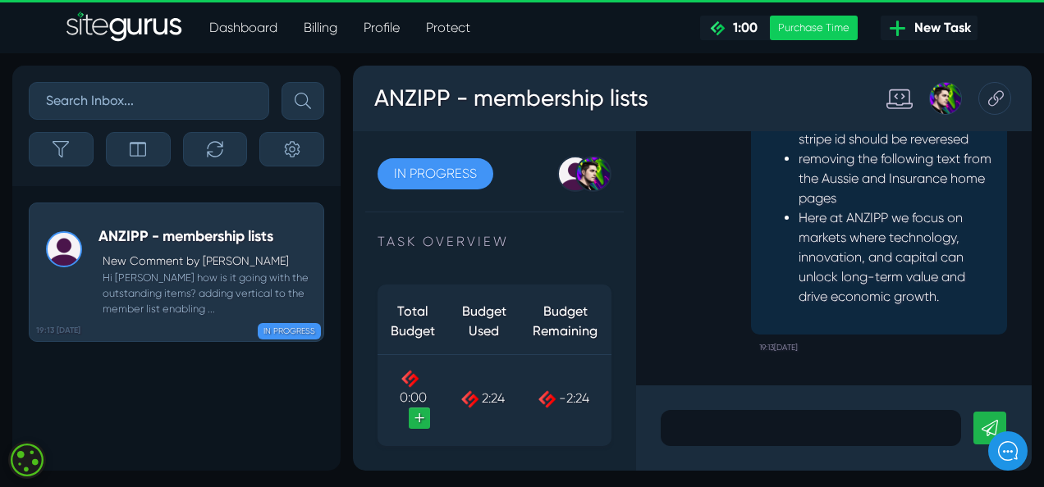
click at [732, 422] on p at bounding box center [811, 429] width 276 height 20
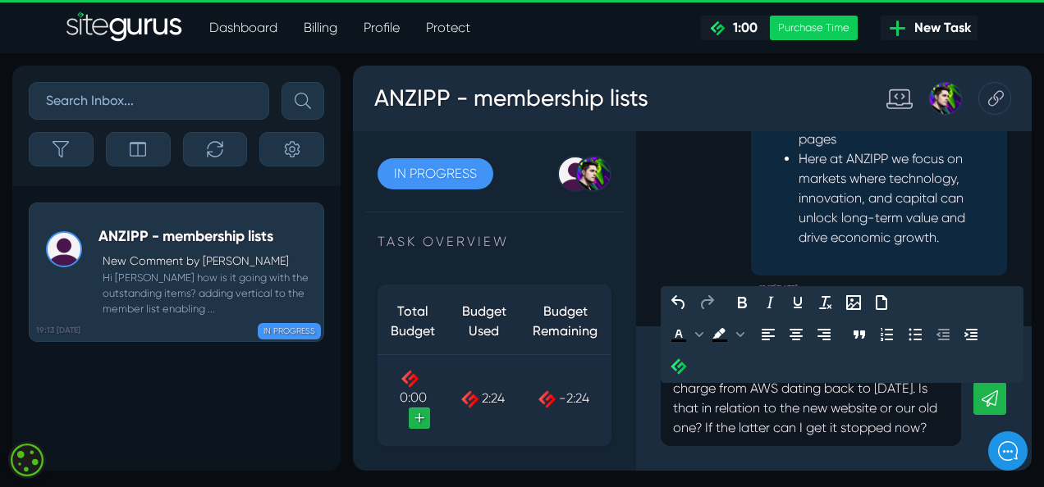
drag, startPoint x: 905, startPoint y: 428, endPoint x: 679, endPoint y: 372, distance: 233.3
click at [899, 428] on p "HI [PERSON_NAME] we are getting a monthly charge from AWS dating back to [DATE]…" at bounding box center [811, 398] width 276 height 79
drag, startPoint x: 901, startPoint y: 428, endPoint x: 673, endPoint y: 366, distance: 236.3
click at [730, 435] on p "HI [PERSON_NAME] we are getting a monthly charge from AWS dating back to [DATE]…" at bounding box center [811, 398] width 276 height 79
drag, startPoint x: 672, startPoint y: 365, endPoint x: 907, endPoint y: 431, distance: 243.7
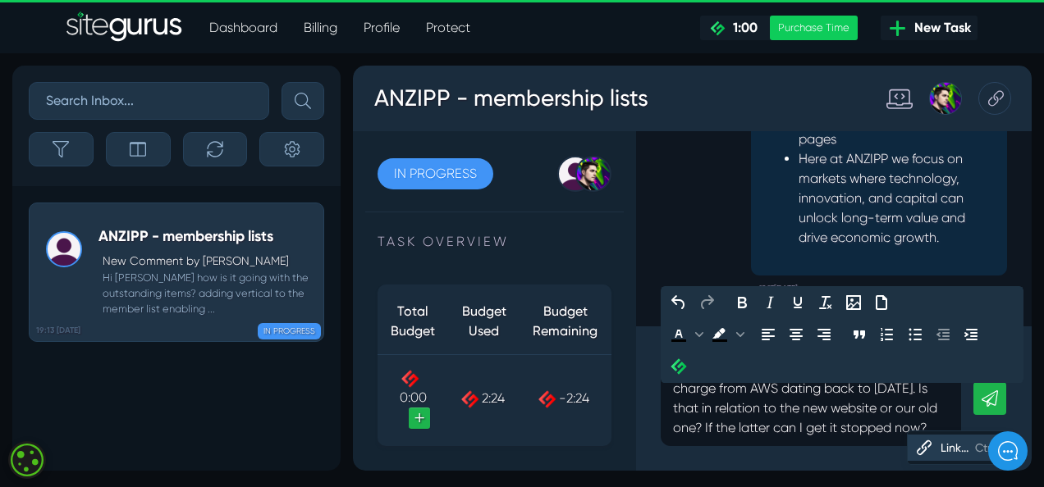
click at [906, 431] on p "HI [PERSON_NAME] we are getting a monthly charge from AWS dating back to [DATE]…" at bounding box center [811, 398] width 276 height 79
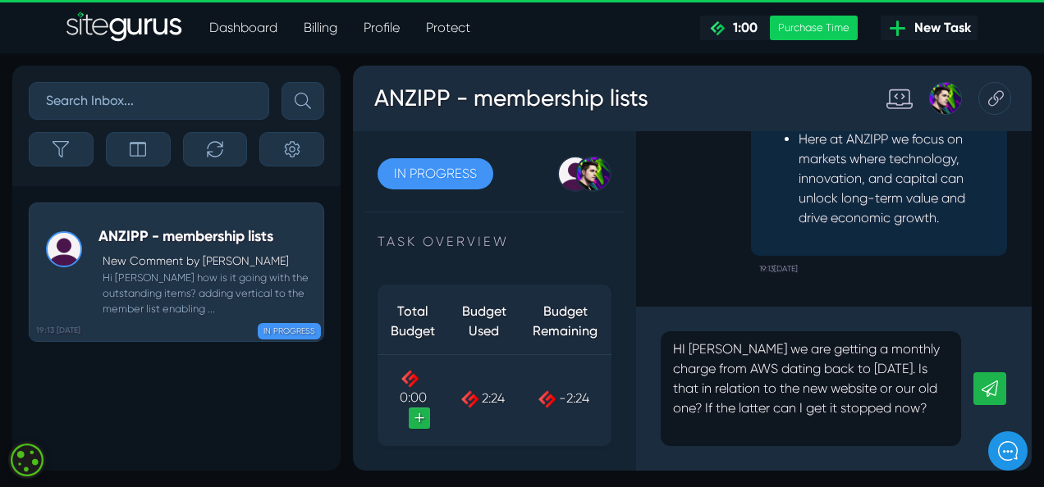
click at [986, 389] on icon at bounding box center [989, 389] width 16 height 16
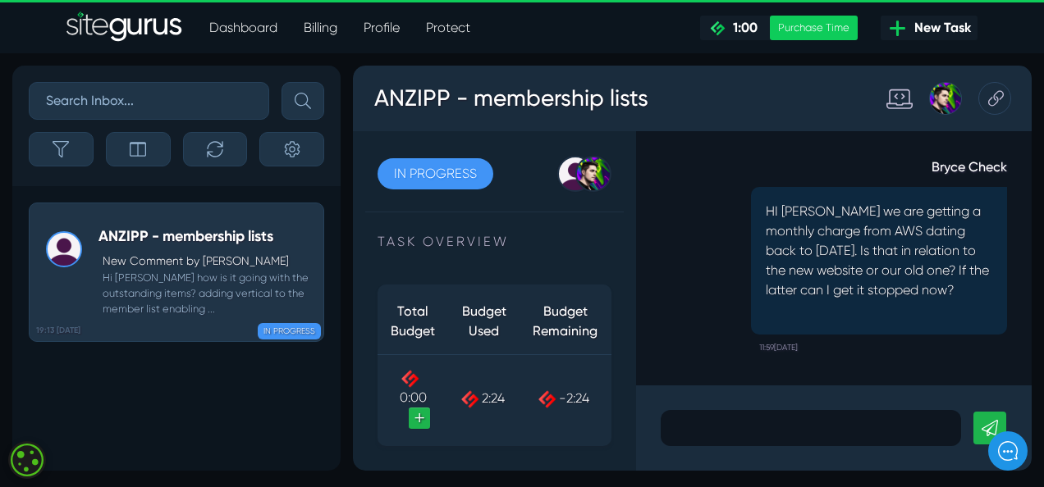
drag, startPoint x: 796, startPoint y: 282, endPoint x: 858, endPoint y: 283, distance: 62.4
click at [858, 283] on p "HI [PERSON_NAME] we are getting a monthly charge from AWS dating back to [DATE]…" at bounding box center [879, 251] width 226 height 98
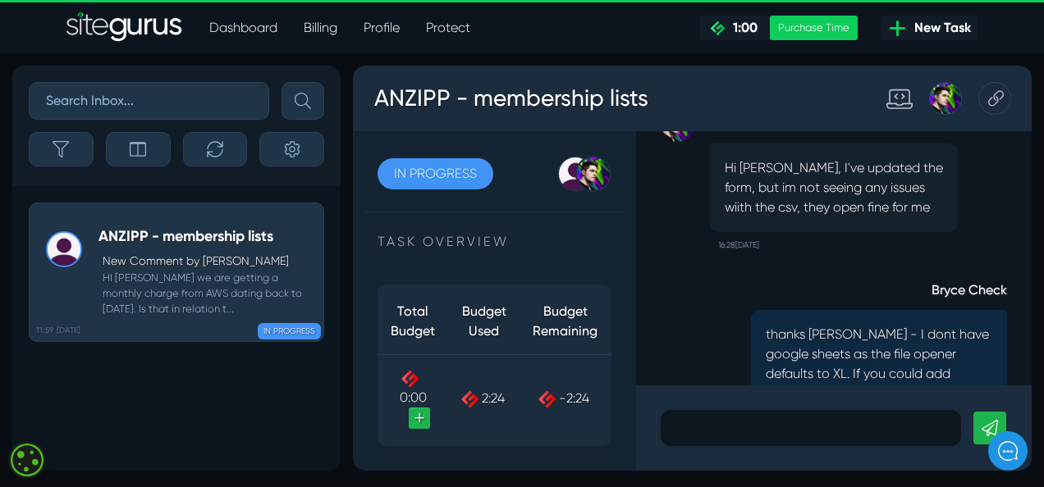
click at [860, 172] on div "Hi [PERSON_NAME], I've updated the form, but im not seeing any issues wiith the…" at bounding box center [834, 188] width 248 height 89
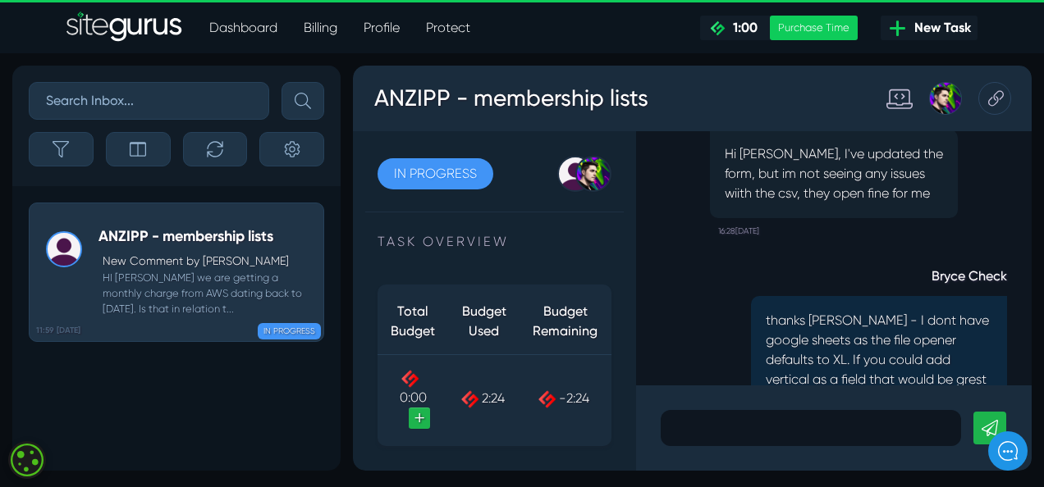
click at [860, 172] on div "[PERSON_NAME] Hi [PERSON_NAME], I've updated the form, but im not seeing any is…" at bounding box center [834, 169] width 248 height 149
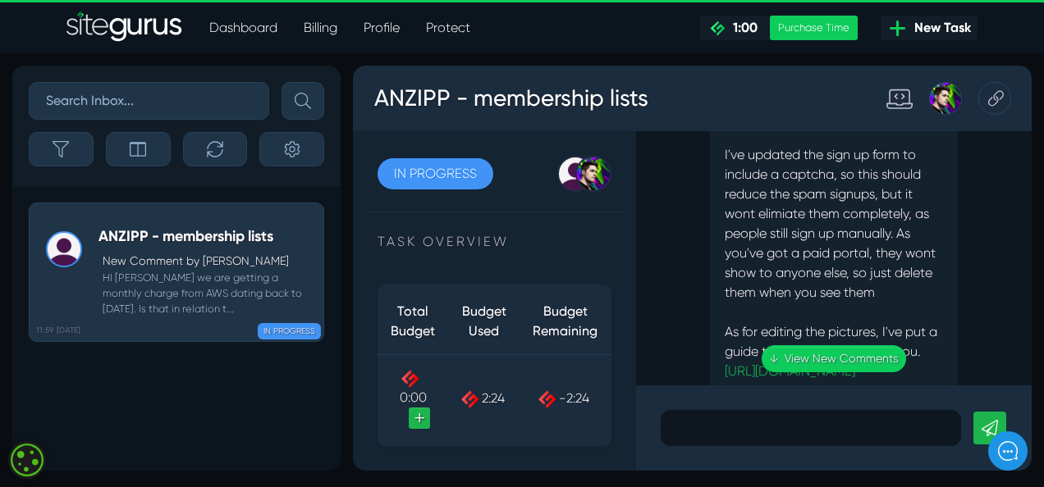
scroll to position [-2137, 0]
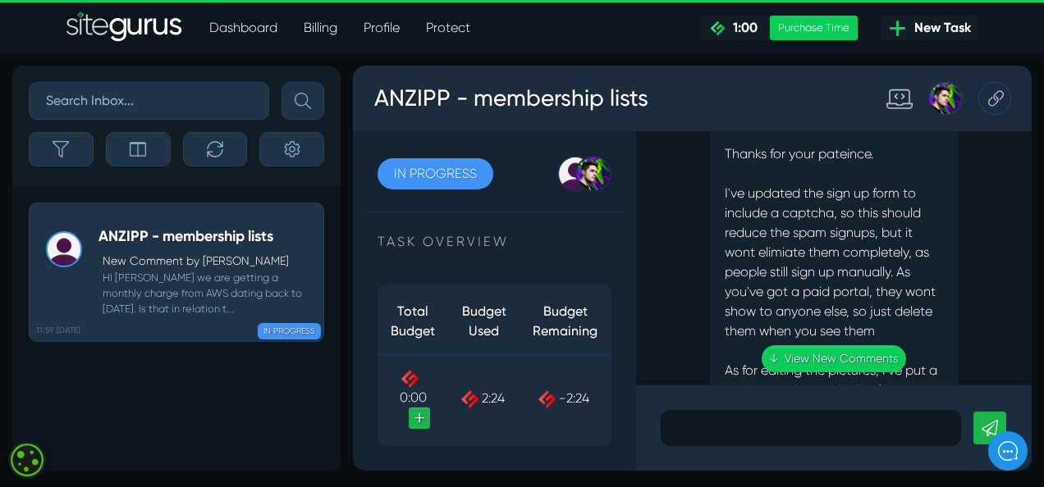
click at [844, 210] on div "Hey [PERSON_NAME], Thanks for your pateince. I've updated the sign up form to i…" at bounding box center [834, 390] width 248 height 601
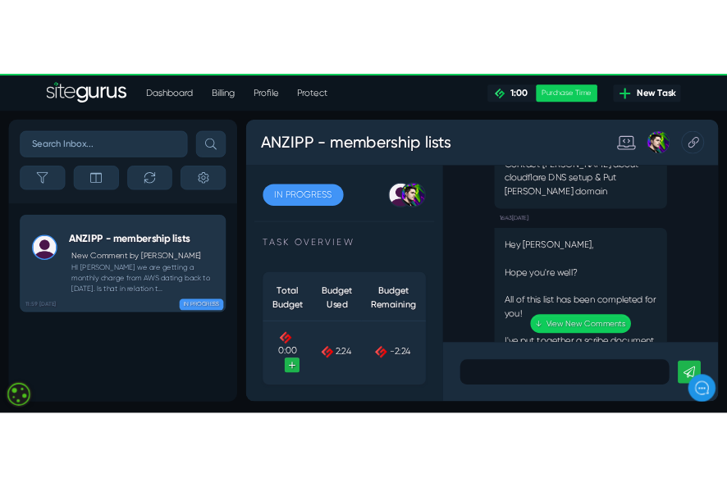
scroll to position [-4015, 0]
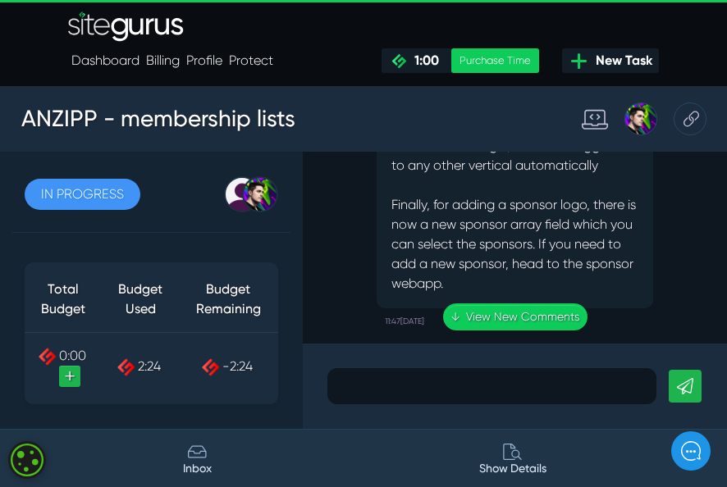
scroll to position [-1746, 0]
